Goal: Information Seeking & Learning: Learn about a topic

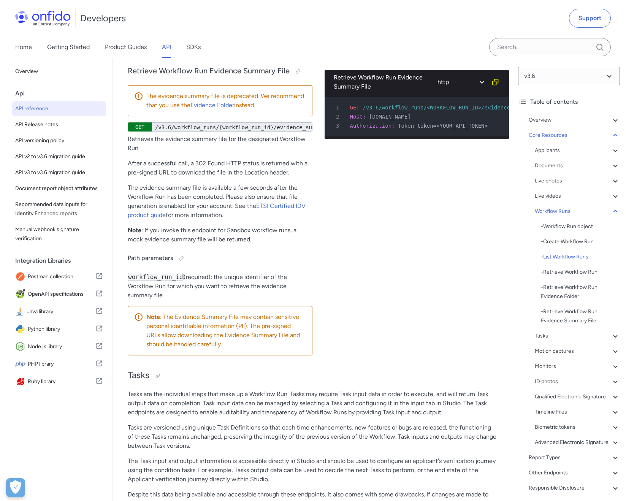
drag, startPoint x: 133, startPoint y: 217, endPoint x: 210, endPoint y: 219, distance: 76.8
drag, startPoint x: 220, startPoint y: 237, endPoint x: 278, endPoint y: 238, distance: 57.0
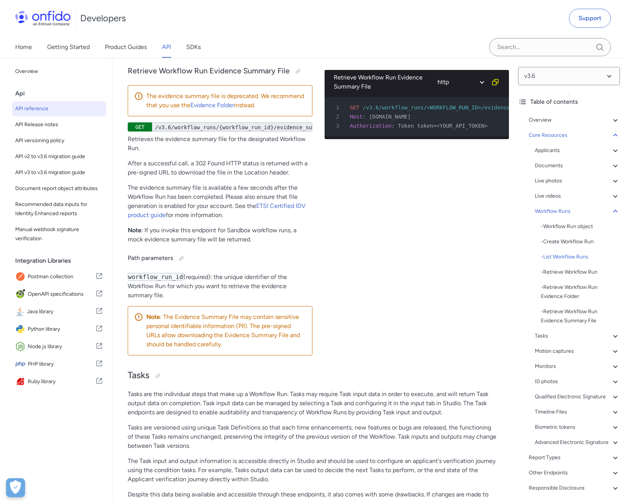
scroll to position [0, 0]
drag, startPoint x: 176, startPoint y: 237, endPoint x: 216, endPoint y: 235, distance: 40.4
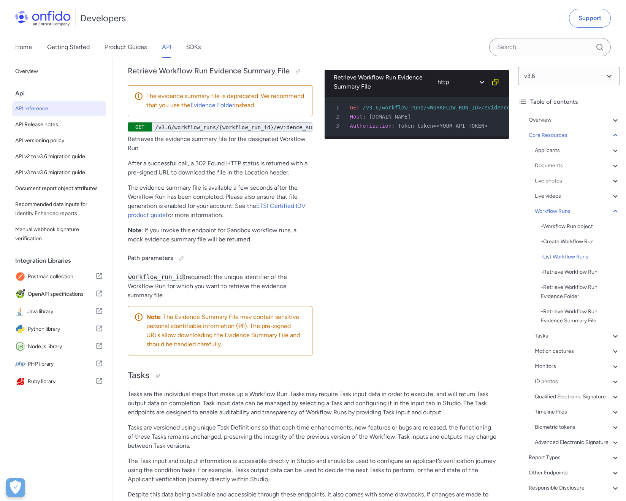
drag, startPoint x: 216, startPoint y: 235, endPoint x: 171, endPoint y: 237, distance: 44.1
drag, startPoint x: 174, startPoint y: 237, endPoint x: 204, endPoint y: 235, distance: 29.7
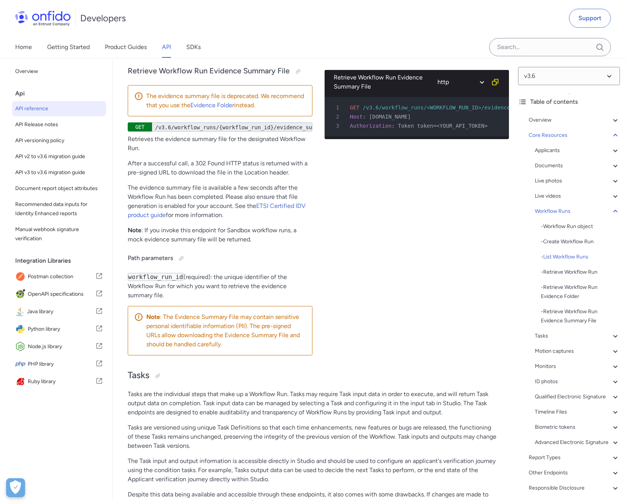
drag, startPoint x: 130, startPoint y: 218, endPoint x: 205, endPoint y: 214, distance: 75.4
copy h3 "Retrieve Workflow Run"
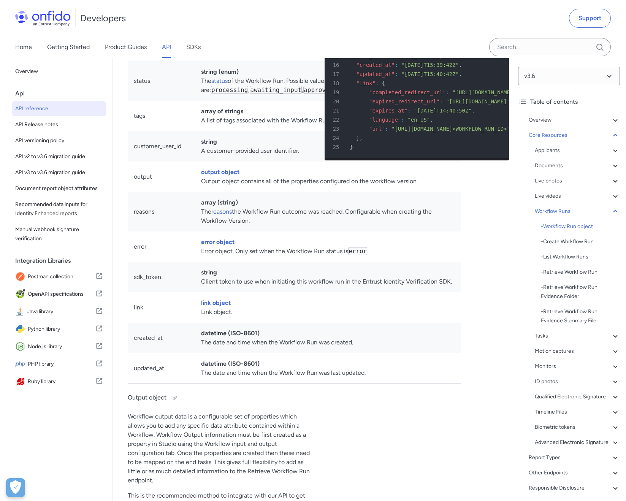
scroll to position [18112, 0]
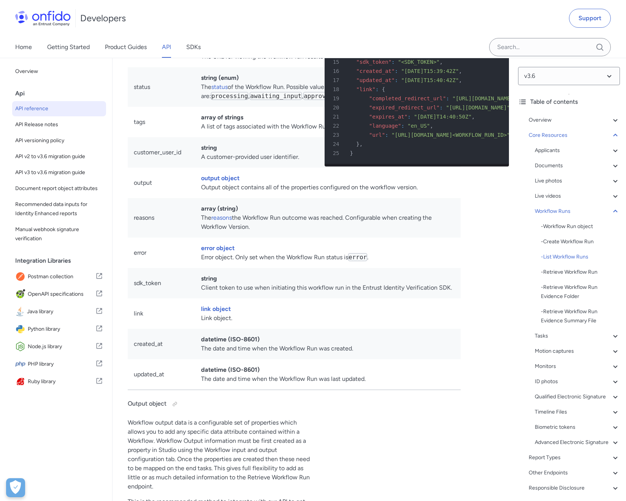
scroll to position [20656, 0]
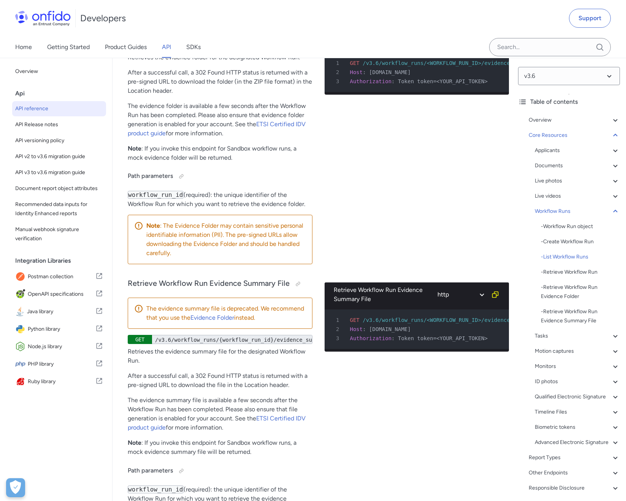
drag, startPoint x: 130, startPoint y: 88, endPoint x: 192, endPoint y: 89, distance: 61.6
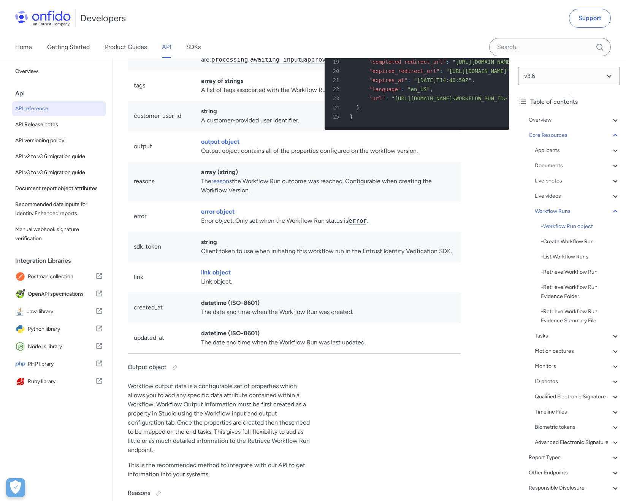
scroll to position [18148, 0]
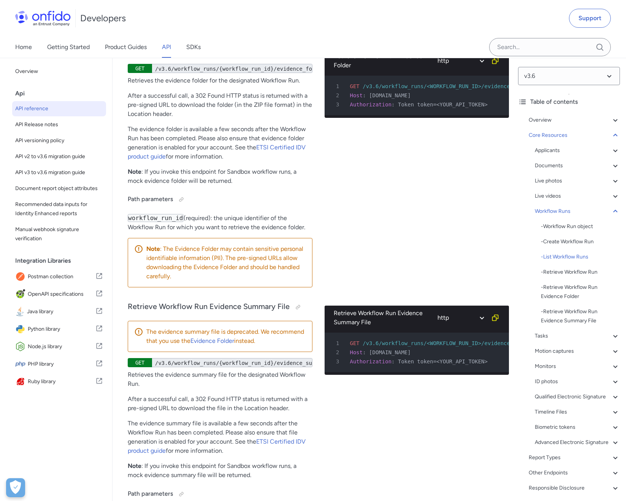
drag, startPoint x: 130, startPoint y: 317, endPoint x: 171, endPoint y: 317, distance: 41.1
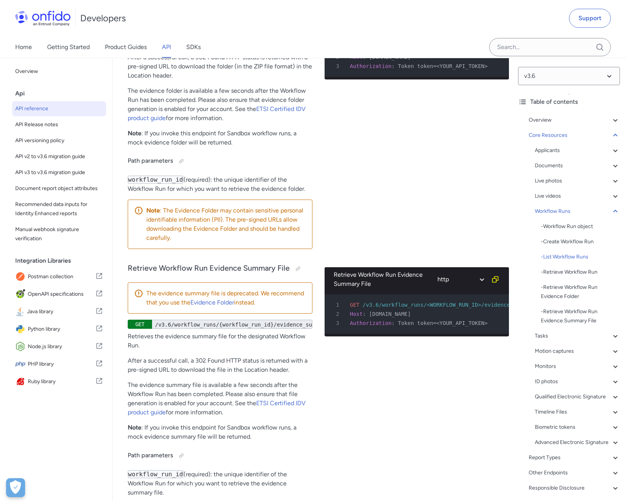
scroll to position [20628, 0]
